Goal: Book appointment/travel/reservation

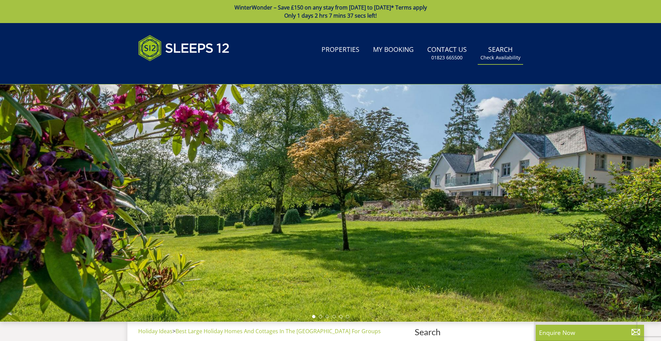
click at [497, 57] on small "Check Availability" at bounding box center [500, 57] width 40 height 7
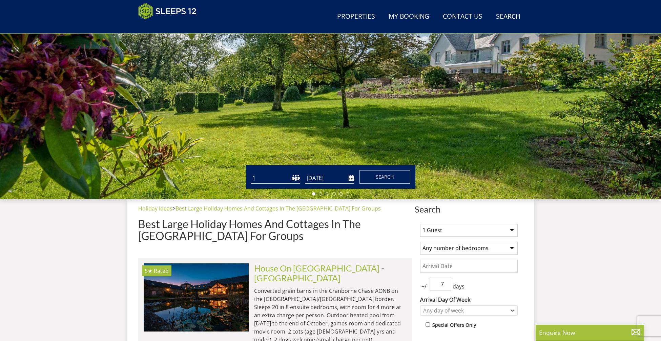
scroll to position [106, 0]
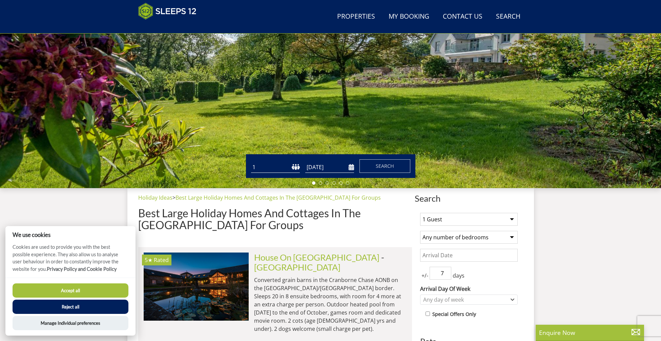
select select "5"
click at [329, 171] on input "[DATE]" at bounding box center [329, 167] width 49 height 11
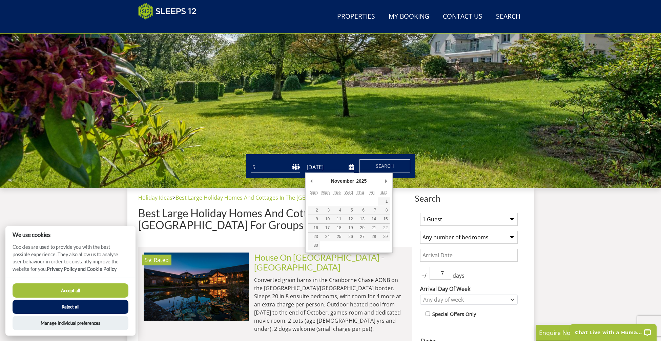
scroll to position [0, 0]
type input "[DATE]"
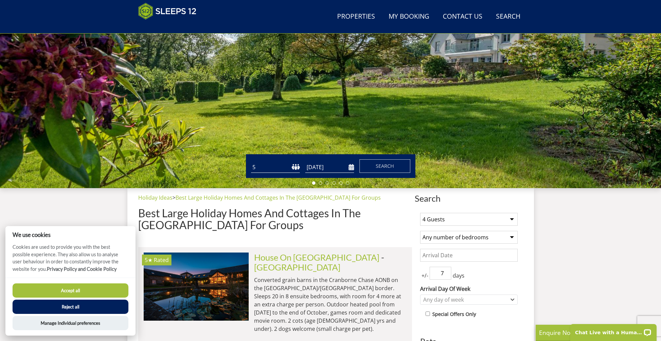
select select "5"
click at [463, 255] on input "Date" at bounding box center [469, 255] width 98 height 13
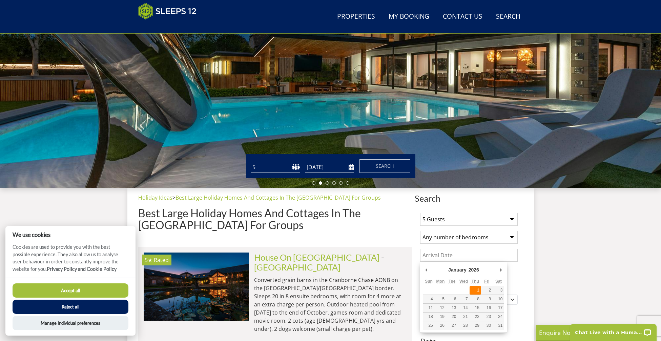
type input "[DATE]"
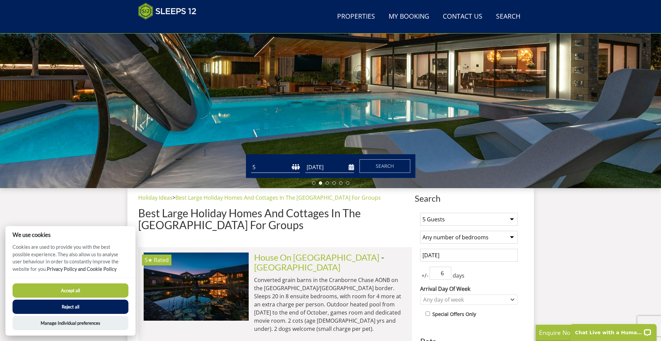
click at [445, 275] on input "6" at bounding box center [441, 273] width 22 height 13
click at [445, 275] on input "5" at bounding box center [441, 273] width 22 height 13
type input "4"
click at [445, 275] on input "4" at bounding box center [441, 273] width 22 height 13
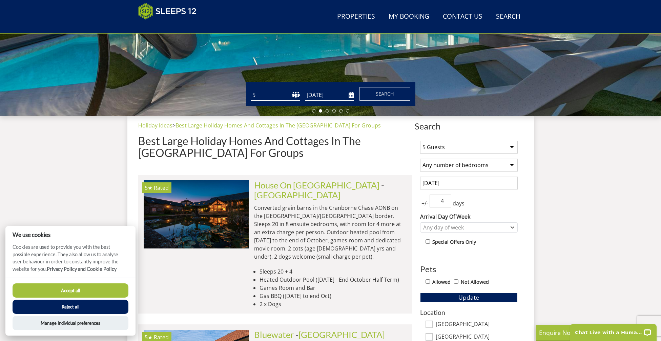
scroll to position [186, 0]
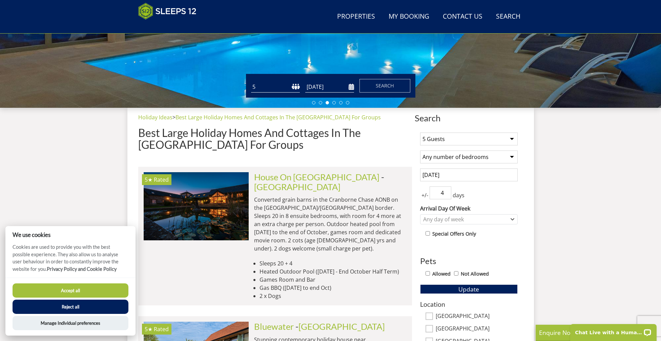
click at [429, 274] on input "Allowed" at bounding box center [427, 273] width 4 height 4
checkbox input "true"
click at [455, 287] on button "Update" at bounding box center [469, 288] width 98 height 9
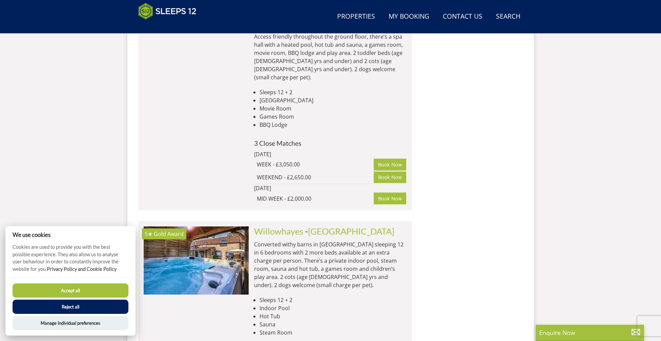
scroll to position [2375, 0]
